Goal: Task Accomplishment & Management: Manage account settings

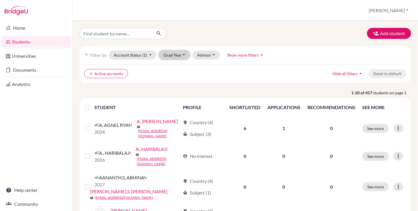
click at [181, 57] on button "Grad Year" at bounding box center [174, 54] width 31 height 9
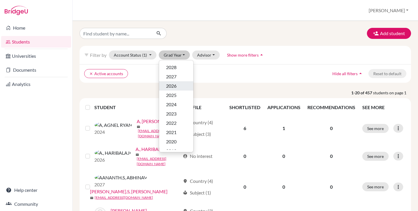
click at [175, 87] on span "2026" at bounding box center [171, 85] width 10 height 7
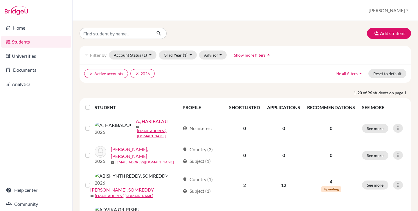
click at [87, 110] on div at bounding box center [88, 107] width 7 height 7
click at [92, 104] on label at bounding box center [92, 104] width 0 height 0
click at [0, 0] on input "checkbox" at bounding box center [0, 0] width 0 height 0
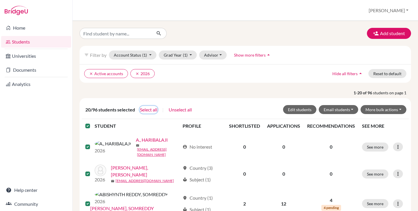
click at [144, 110] on button "Select all" at bounding box center [148, 110] width 18 height 8
click at [298, 108] on button "Edit students" at bounding box center [299, 109] width 33 height 9
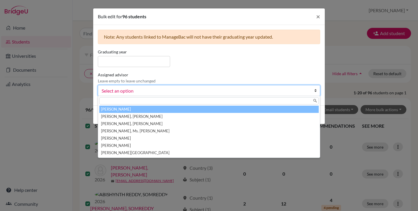
click at [138, 93] on span "Select an option" at bounding box center [204, 91] width 207 height 8
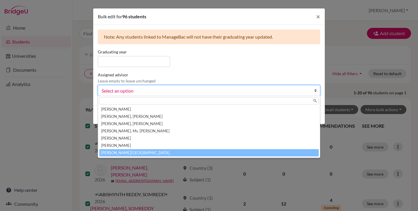
click at [131, 153] on li "Tripathi, Saumya" at bounding box center [208, 152] width 219 height 7
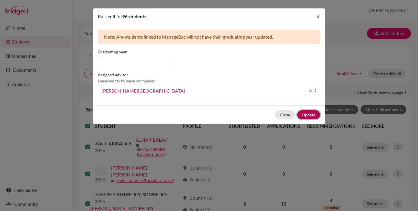
click at [305, 118] on button "Update" at bounding box center [308, 114] width 23 height 9
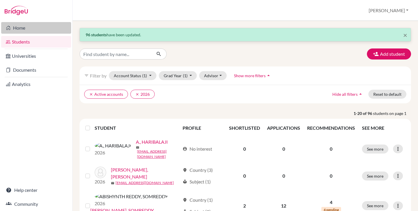
click at [30, 29] on link "Home" at bounding box center [36, 28] width 70 height 12
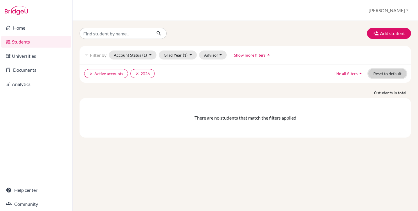
click at [388, 75] on button "Reset to default" at bounding box center [387, 73] width 38 height 9
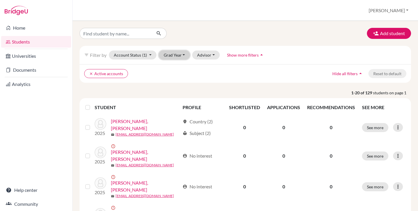
click at [176, 55] on button "Grad Year" at bounding box center [174, 54] width 31 height 9
click at [398, 8] on button "[PERSON_NAME]" at bounding box center [388, 10] width 45 height 11
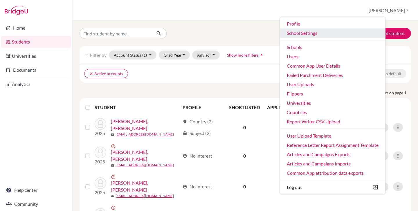
click at [335, 30] on link "School Settings" at bounding box center [333, 32] width 106 height 9
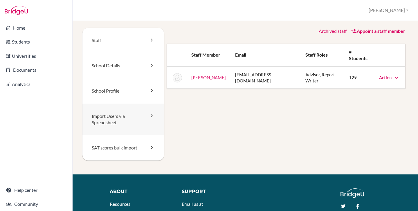
click at [123, 122] on link "Import Users via Spreadsheet" at bounding box center [122, 120] width 81 height 32
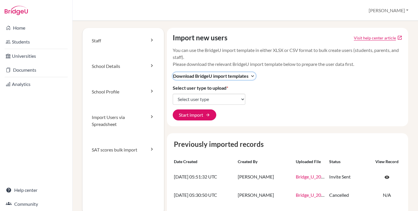
click at [227, 77] on span "Download BridgeU import templates" at bounding box center [210, 75] width 75 height 7
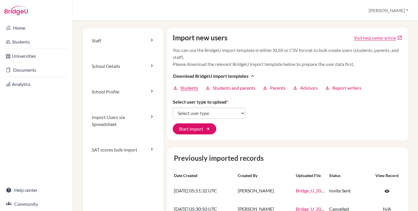
click at [184, 88] on span "Students" at bounding box center [189, 87] width 18 height 7
